Goal: Information Seeking & Learning: Learn about a topic

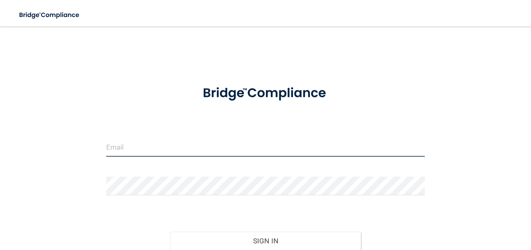
click at [180, 154] on input "email" at bounding box center [265, 147] width 319 height 19
type input "[EMAIL_ADDRESS][DOMAIN_NAME]"
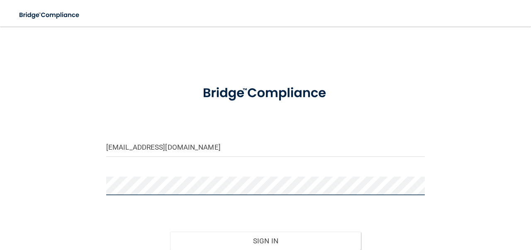
click at [170, 232] on button "Sign In" at bounding box center [265, 241] width 191 height 18
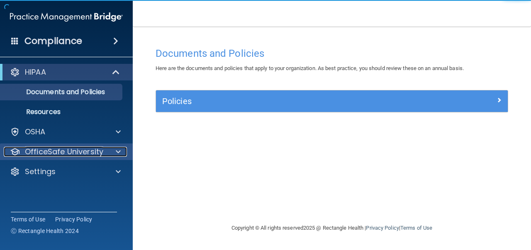
click at [93, 150] on p "OfficeSafe University" at bounding box center [64, 152] width 78 height 10
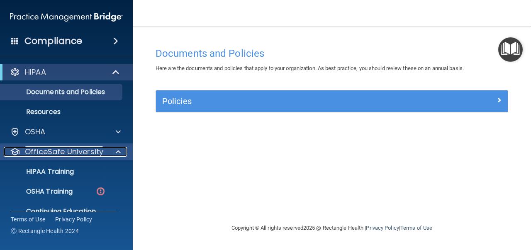
scroll to position [34, 0]
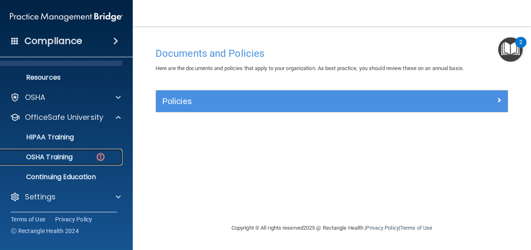
click at [77, 158] on div "OSHA Training" at bounding box center [61, 157] width 113 height 8
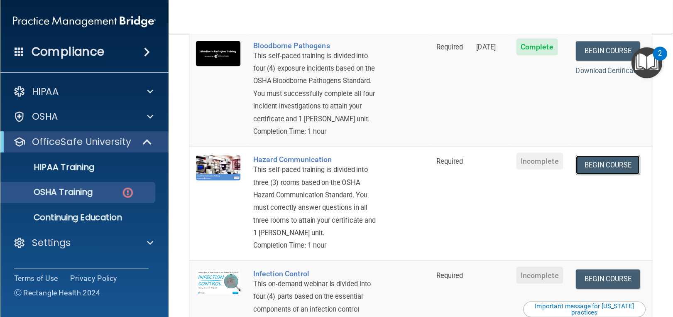
scroll to position [100, 0]
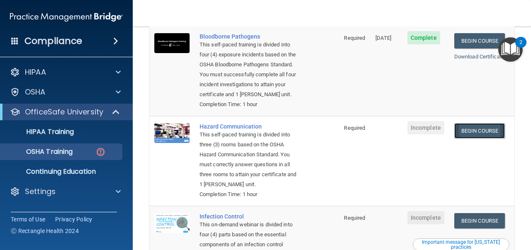
click at [494, 133] on link "Begin Course" at bounding box center [479, 130] width 51 height 15
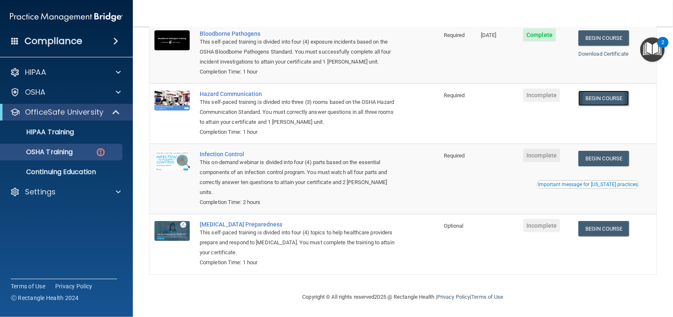
scroll to position [84, 0]
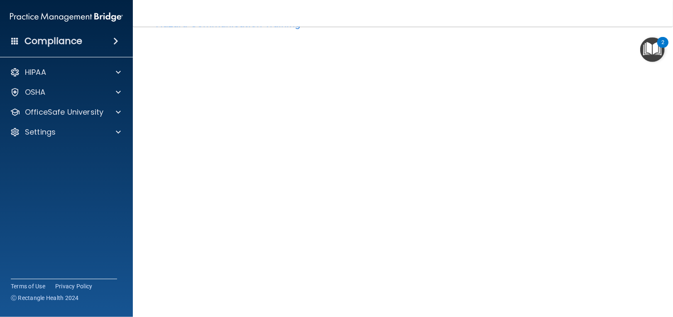
scroll to position [30, 0]
click at [503, 10] on nav "Toggle navigation [PERSON_NAME] [EMAIL_ADDRESS][DOMAIN_NAME] Manage My Enterpri…" at bounding box center [403, 13] width 540 height 27
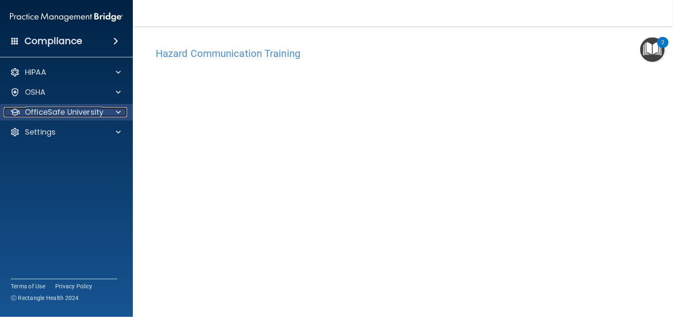
click at [34, 109] on p "OfficeSafe University" at bounding box center [64, 112] width 78 height 10
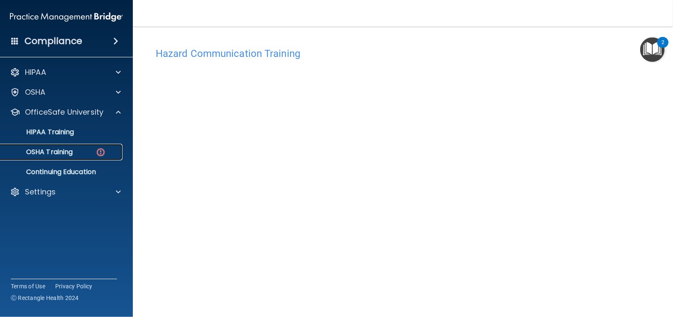
click at [49, 154] on p "OSHA Training" at bounding box center [38, 152] width 67 height 8
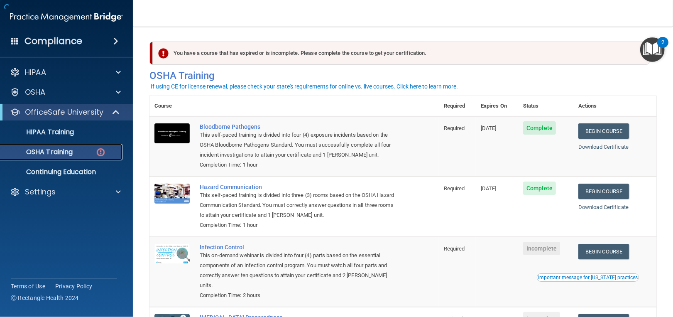
scroll to position [84, 0]
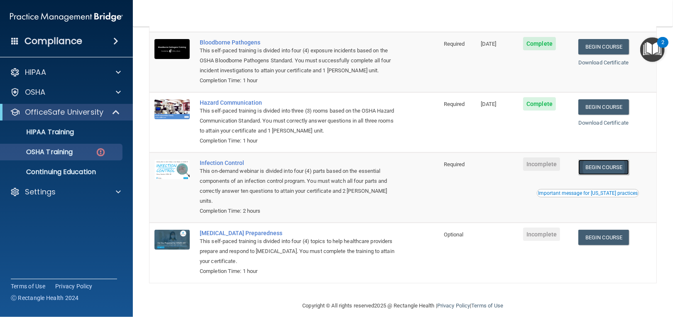
click at [531, 166] on link "Begin Course" at bounding box center [603, 166] width 51 height 15
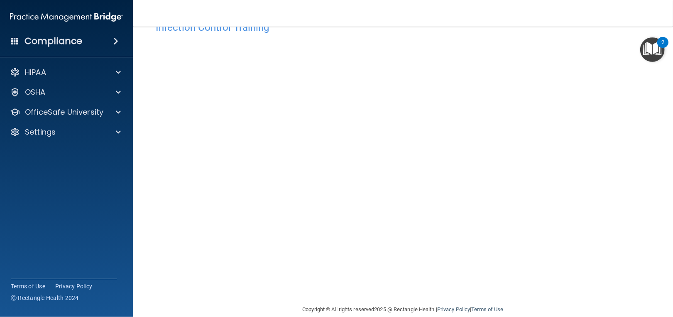
scroll to position [28, 0]
click at [604, 122] on div "Infection Control Training This course doesn’t expire until . Are you sure you …" at bounding box center [402, 158] width 507 height 287
click at [635, 190] on div "Infection Control Training This course doesn’t expire until . Are you sure you …" at bounding box center [402, 157] width 507 height 287
click at [597, 57] on div "Infection Control Training This course doesn’t expire until . Are you sure you …" at bounding box center [402, 157] width 507 height 287
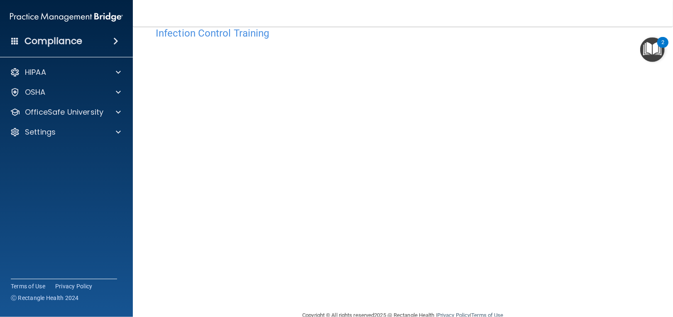
scroll to position [21, 0]
click at [626, 94] on div "Infection Control Training This course doesn’t expire until . Are you sure you …" at bounding box center [402, 165] width 507 height 287
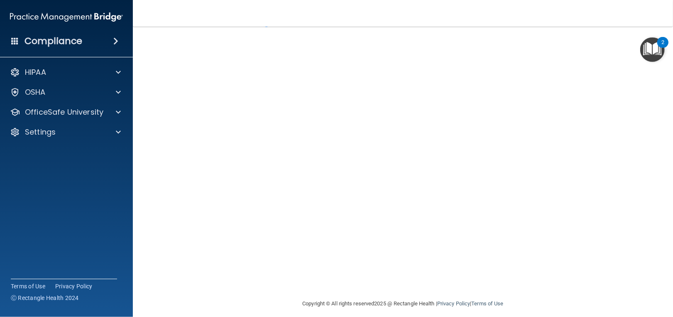
scroll to position [34, 0]
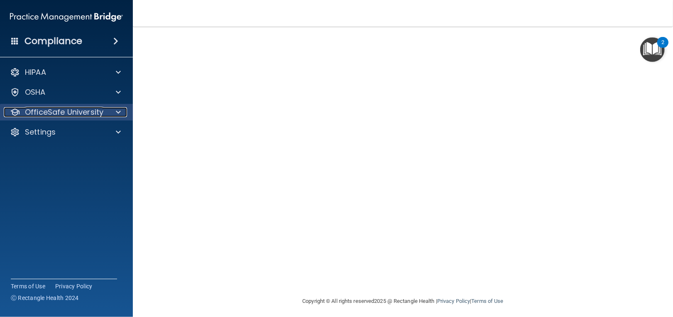
click at [105, 108] on div "OfficeSafe University" at bounding box center [55, 112] width 103 height 10
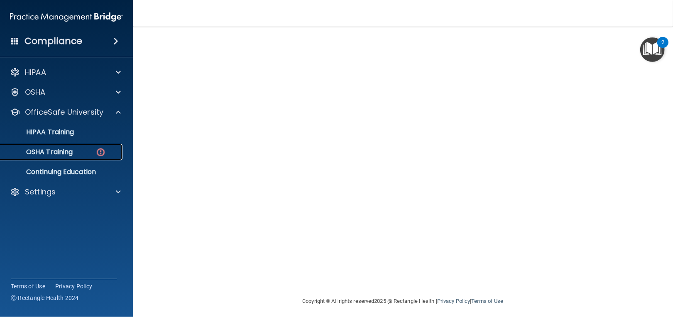
click at [90, 158] on link "OSHA Training" at bounding box center [57, 152] width 131 height 17
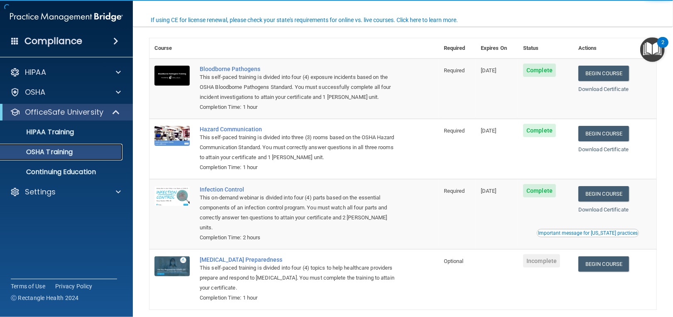
scroll to position [61, 0]
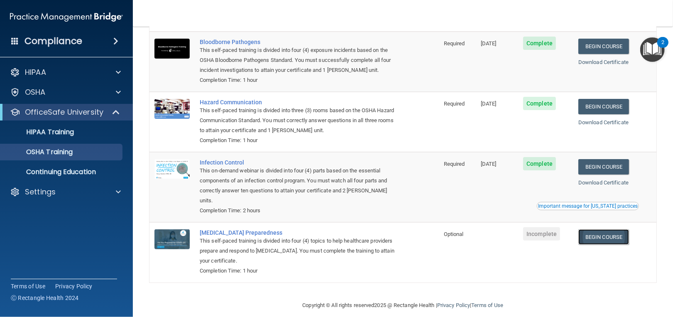
click at [602, 232] on link "Begin Course" at bounding box center [603, 236] width 51 height 15
click at [46, 200] on div "Settings" at bounding box center [66, 191] width 133 height 17
click at [49, 193] on p "Settings" at bounding box center [40, 192] width 31 height 10
click at [39, 232] on p "Sign Out" at bounding box center [61, 231] width 113 height 8
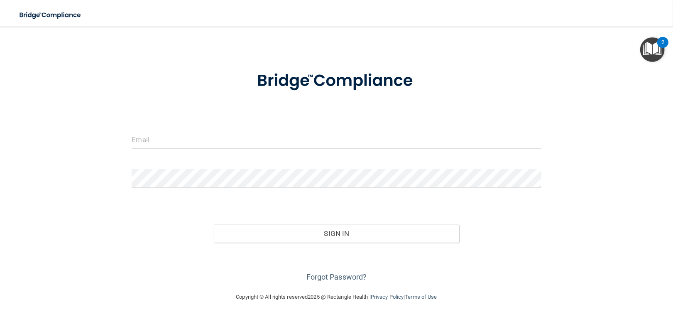
scroll to position [15, 0]
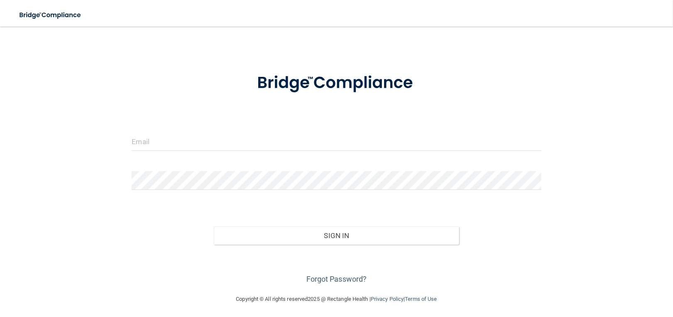
click at [555, 92] on div "Invalid email/password. You don't have permission to access that page. Sign In …" at bounding box center [337, 153] width 640 height 266
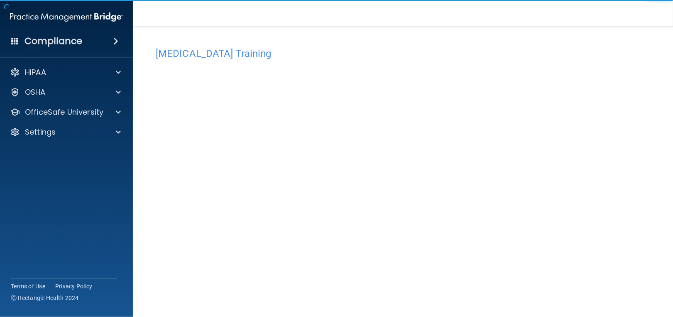
scroll to position [19, 0]
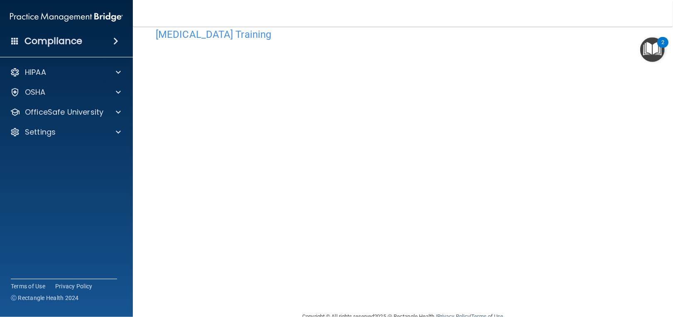
click at [479, 32] on h4 "COVID-19 Training" at bounding box center [403, 34] width 494 height 11
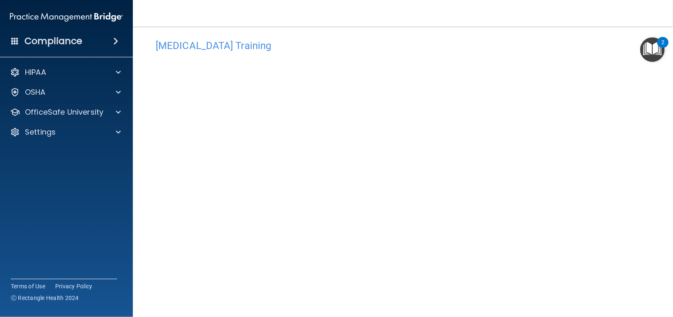
scroll to position [10, 0]
click at [572, 185] on div "COVID-19 Training This course doesn’t expire until . Are you sure you want to t…" at bounding box center [402, 176] width 507 height 287
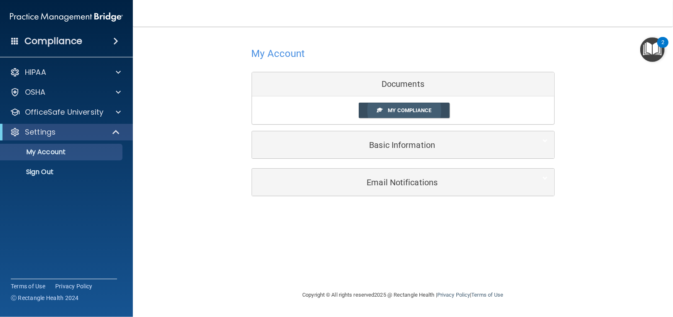
click at [379, 109] on span at bounding box center [379, 109] width 5 height 5
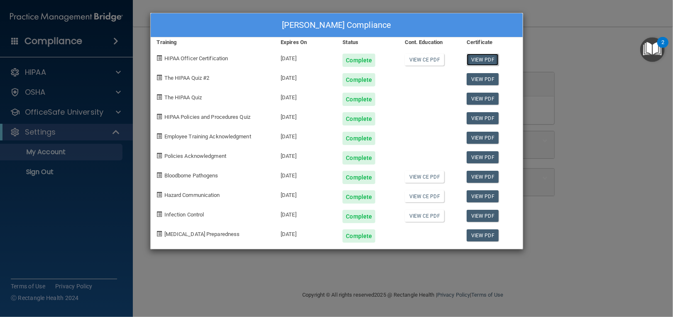
click at [487, 61] on link "View PDF" at bounding box center [483, 60] width 32 height 12
click at [489, 78] on link "View PDF" at bounding box center [483, 79] width 32 height 12
click at [475, 100] on link "View PDF" at bounding box center [483, 99] width 32 height 12
click at [491, 118] on link "View PDF" at bounding box center [483, 118] width 32 height 12
click at [353, 208] on div "Complete" at bounding box center [367, 213] width 62 height 20
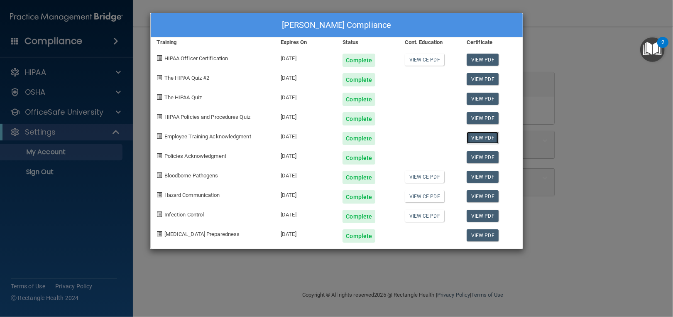
click at [481, 142] on link "View PDF" at bounding box center [483, 138] width 32 height 12
click at [489, 160] on link "View PDF" at bounding box center [483, 157] width 32 height 12
click at [490, 174] on link "View PDF" at bounding box center [483, 177] width 32 height 12
click at [484, 195] on link "View PDF" at bounding box center [483, 196] width 32 height 12
click at [486, 217] on link "View PDF" at bounding box center [483, 216] width 32 height 12
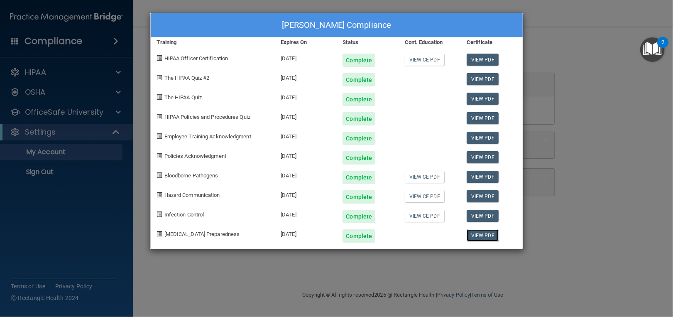
click at [489, 234] on link "View PDF" at bounding box center [483, 235] width 32 height 12
